Goal: Information Seeking & Learning: Learn about a topic

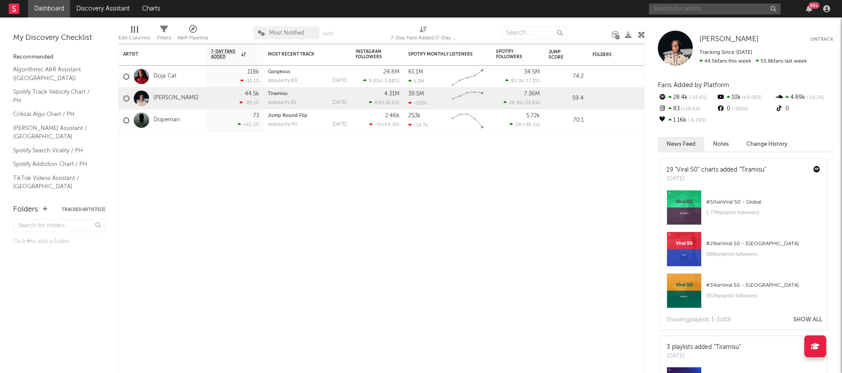
click at [693, 13] on input "text" at bounding box center [714, 9] width 131 height 11
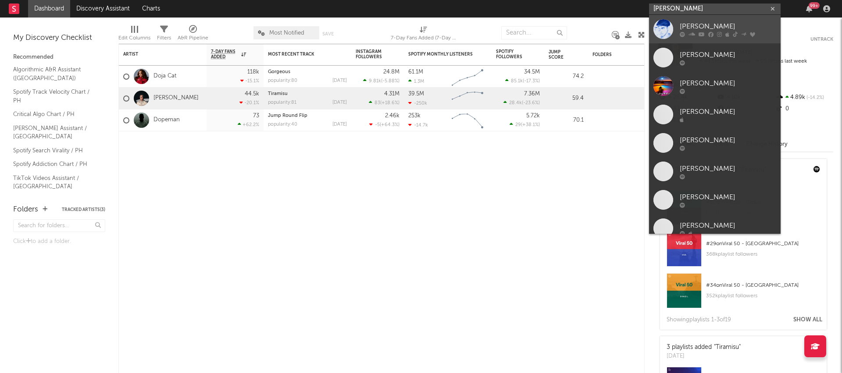
type input "[PERSON_NAME]"
click at [700, 33] on icon at bounding box center [701, 34] width 6 height 5
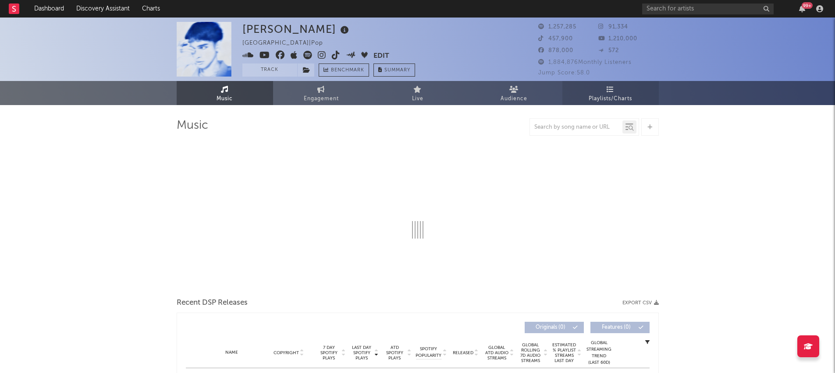
click at [603, 89] on link "Playlists/Charts" at bounding box center [610, 93] width 96 height 24
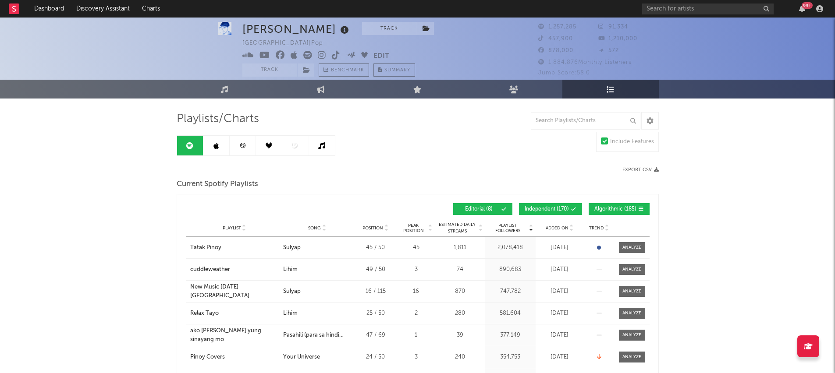
scroll to position [14, 0]
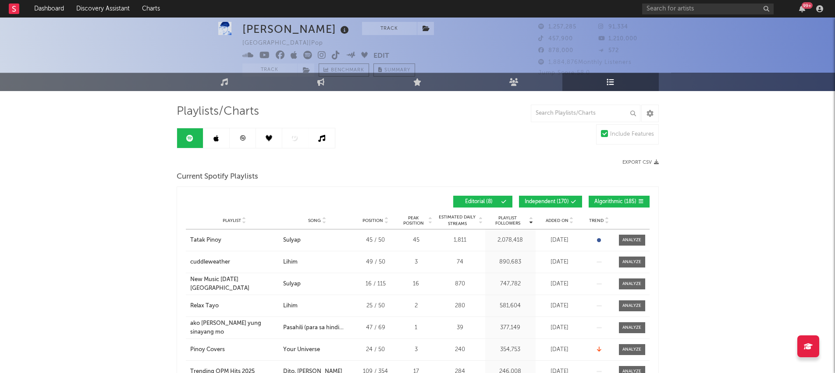
click at [534, 197] on button "Independent ( 170 )" at bounding box center [550, 202] width 63 height 12
click at [611, 200] on span "Algorithmic ( 185 )" at bounding box center [615, 201] width 42 height 5
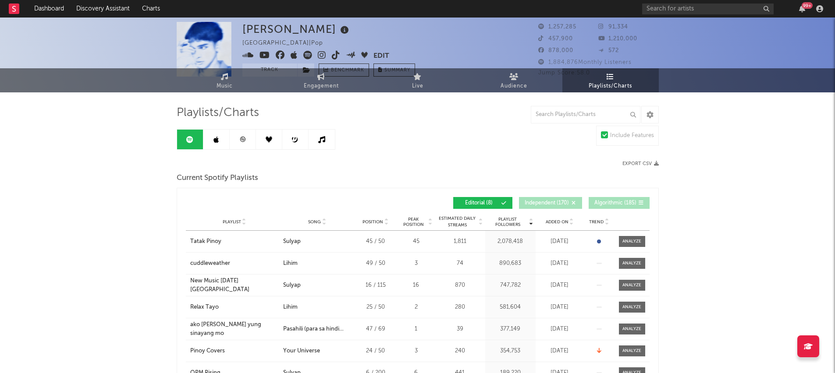
scroll to position [0, 0]
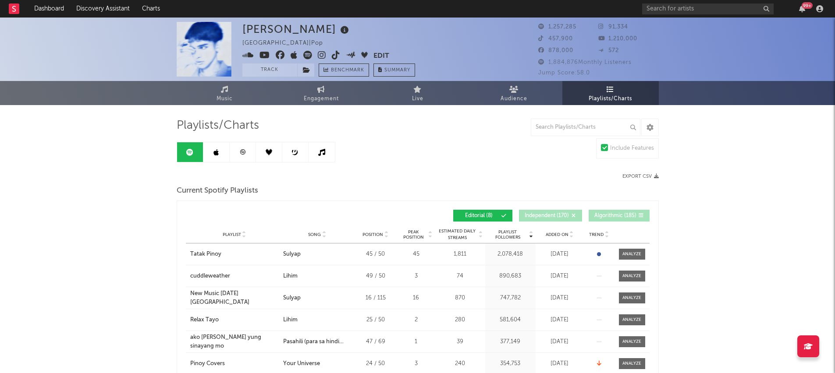
click at [216, 158] on link at bounding box center [216, 152] width 26 height 20
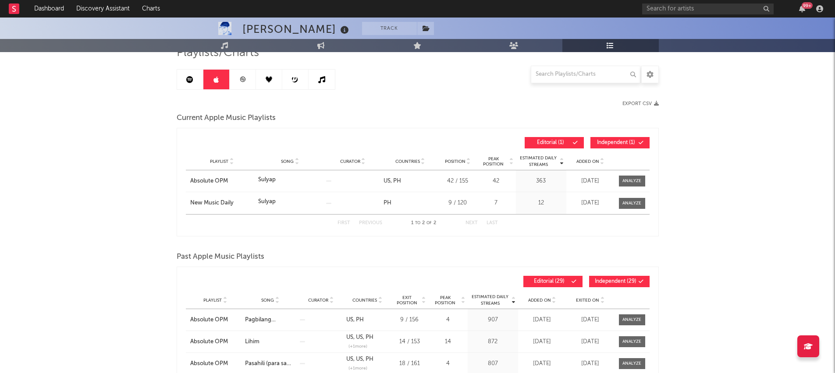
scroll to position [74, 0]
